Goal: Task Accomplishment & Management: Manage account settings

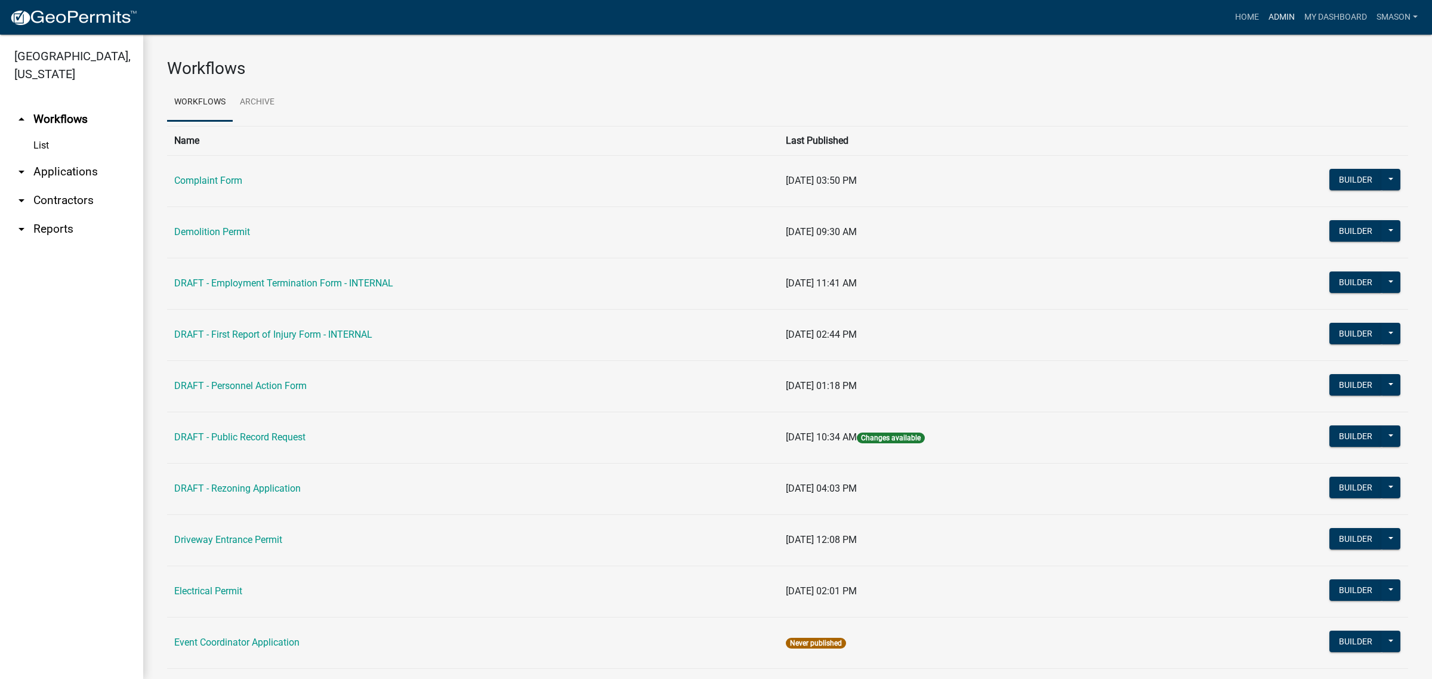
click at [1264, 19] on link "Admin" at bounding box center [1282, 17] width 36 height 23
click at [79, 186] on link "arrow_drop_down Applications" at bounding box center [71, 172] width 143 height 29
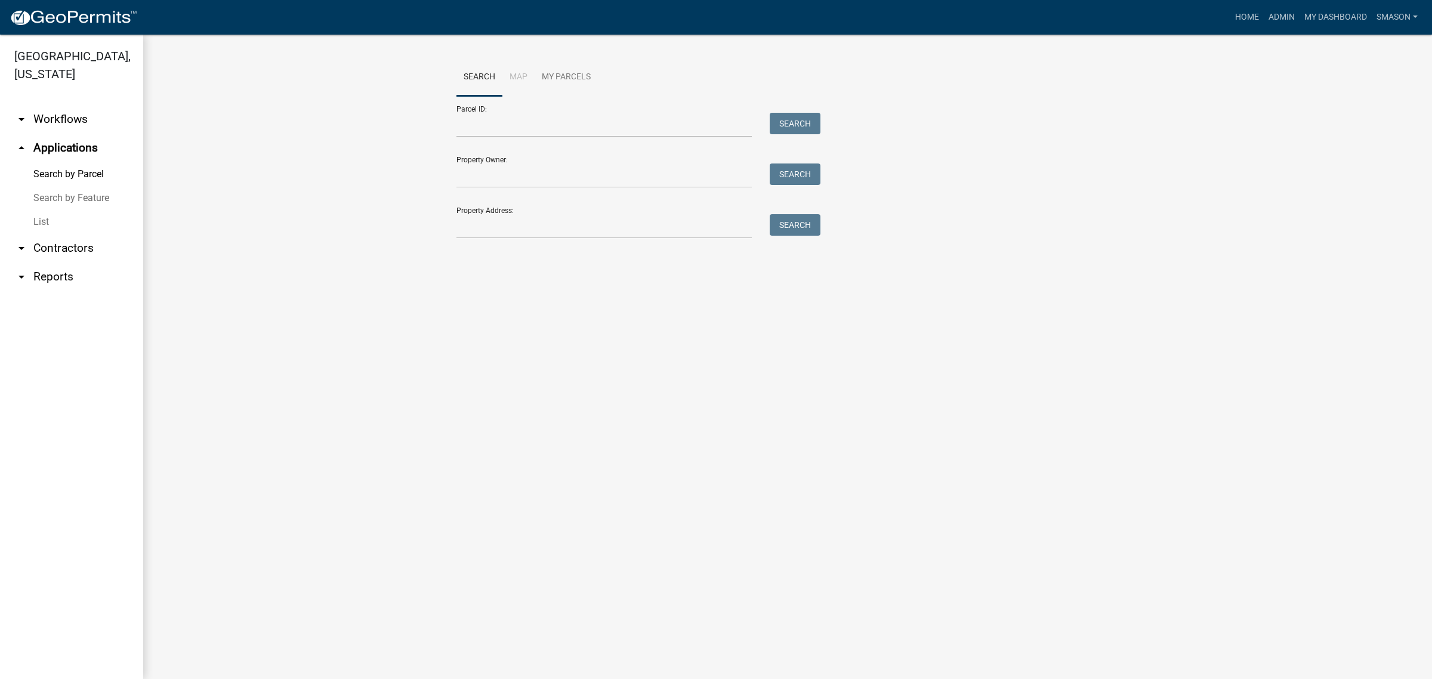
click at [43, 234] on link "List" at bounding box center [71, 222] width 143 height 24
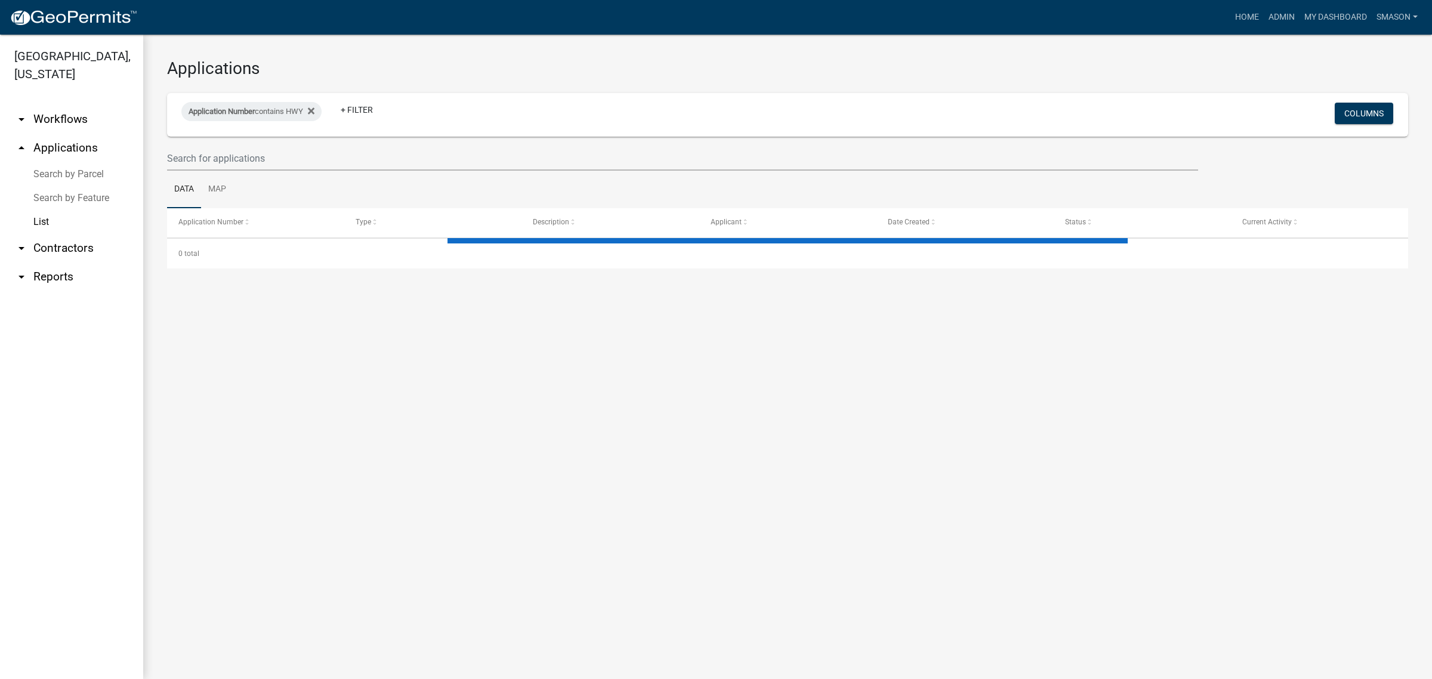
select select "3: 100"
